Goal: Task Accomplishment & Management: Use online tool/utility

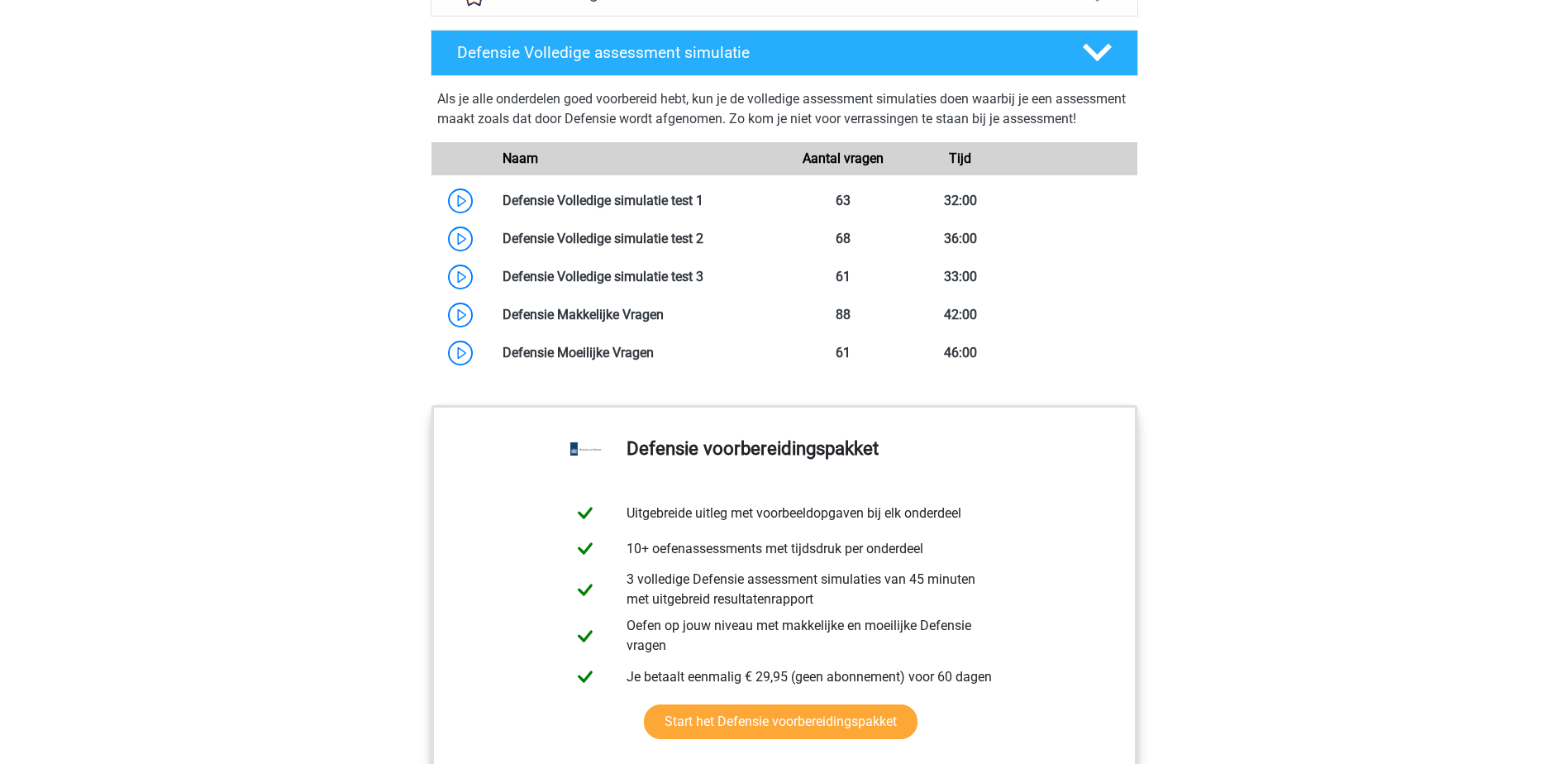
scroll to position [1489, 0]
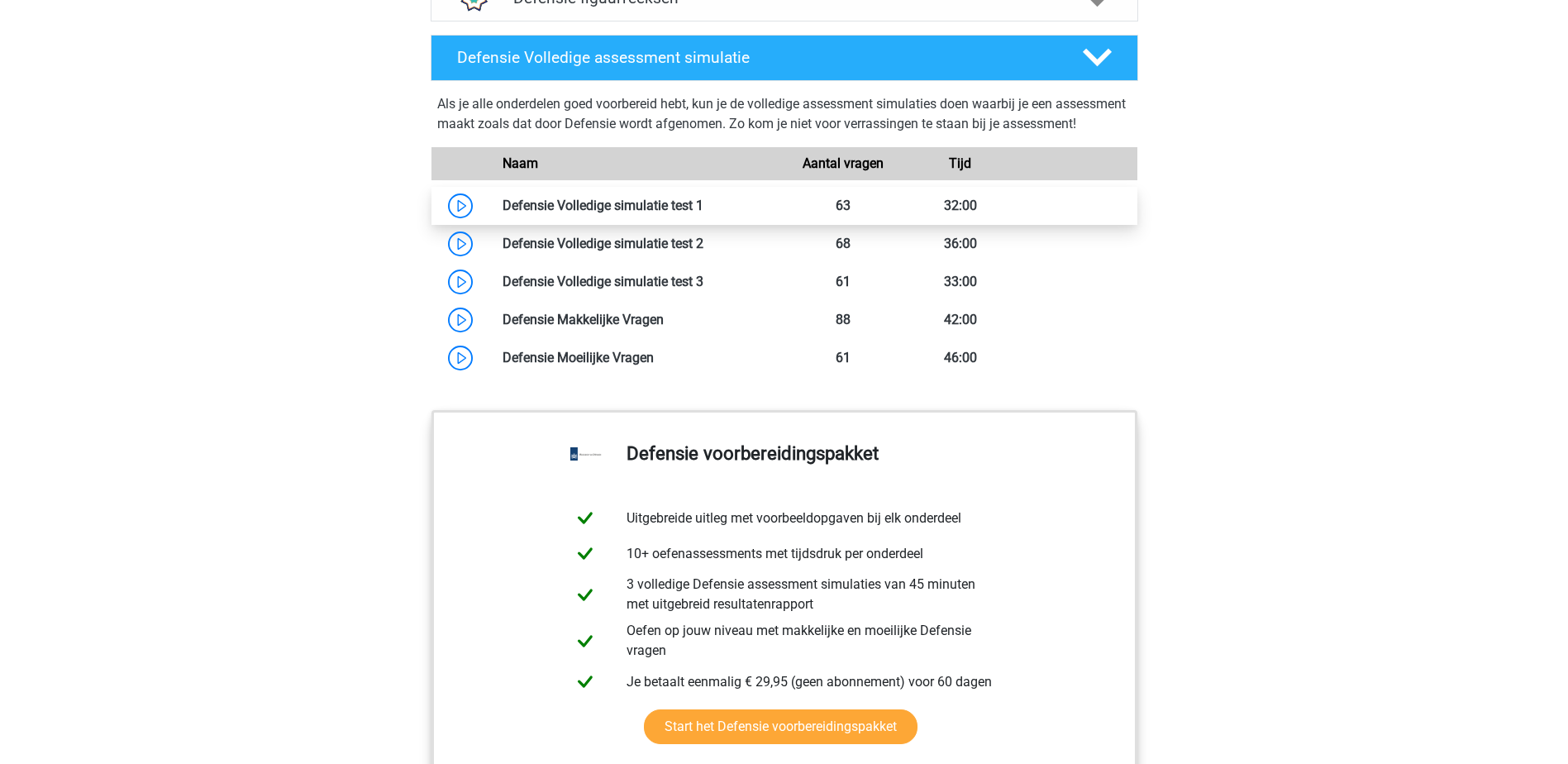
click at [703, 213] on link at bounding box center [703, 205] width 0 height 16
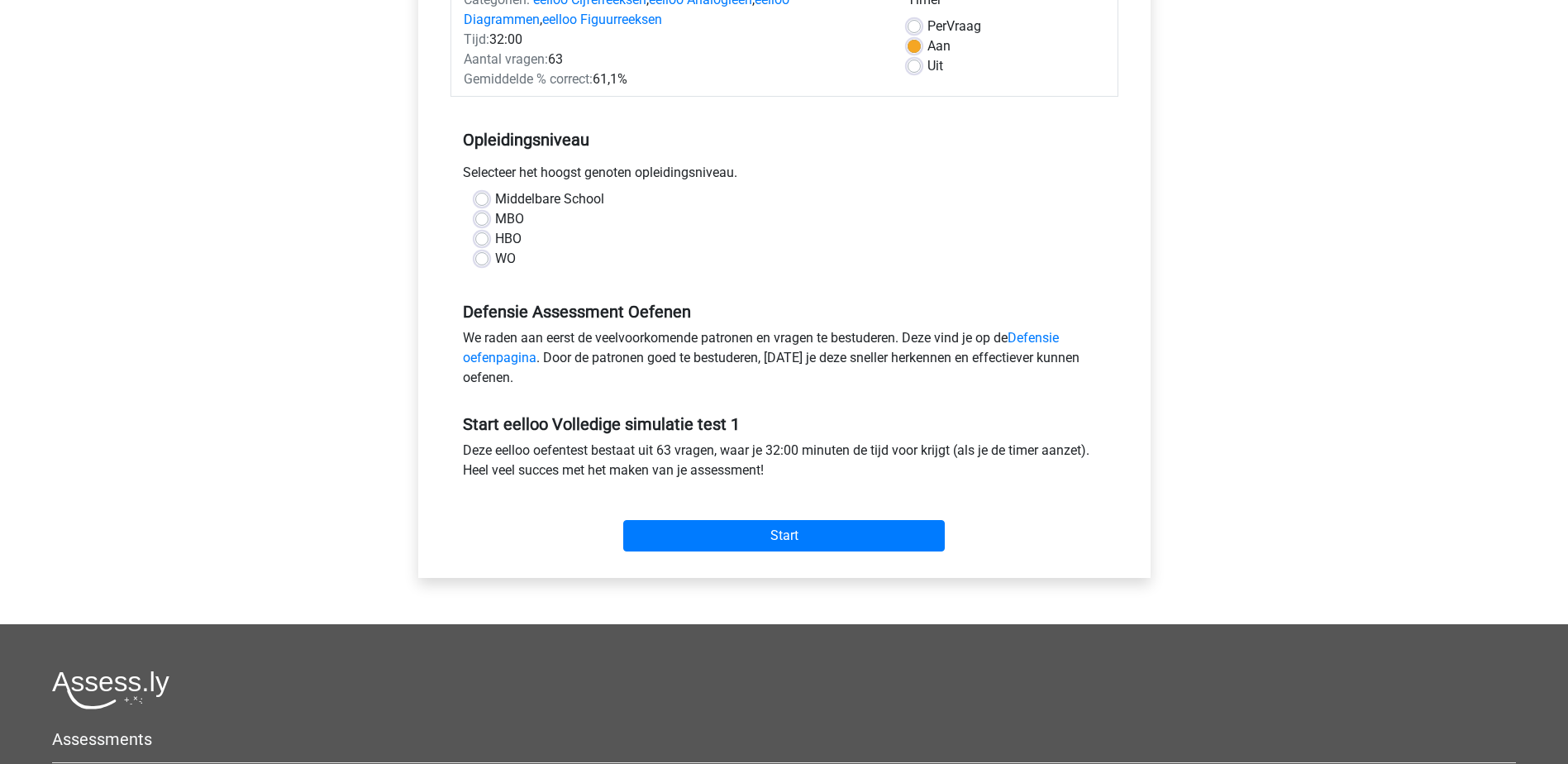
scroll to position [413, 0]
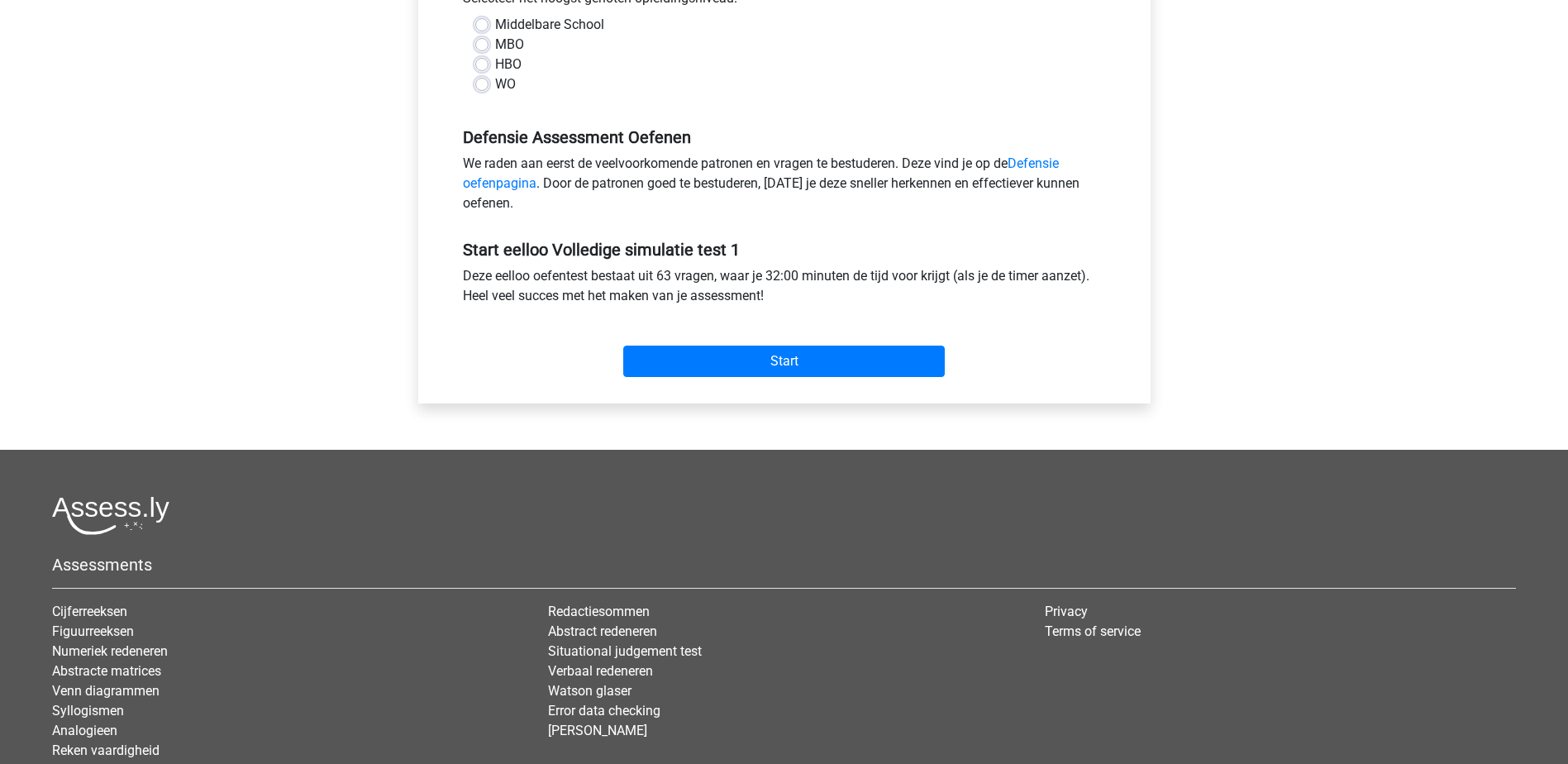
click at [677, 330] on div "Start" at bounding box center [785, 348] width 668 height 58
click at [679, 345] on div "Start" at bounding box center [785, 348] width 668 height 58
click at [768, 367] on input "Start" at bounding box center [784, 361] width 322 height 32
click at [763, 356] on input "Start" at bounding box center [784, 361] width 322 height 32
